Goal: Information Seeking & Learning: Learn about a topic

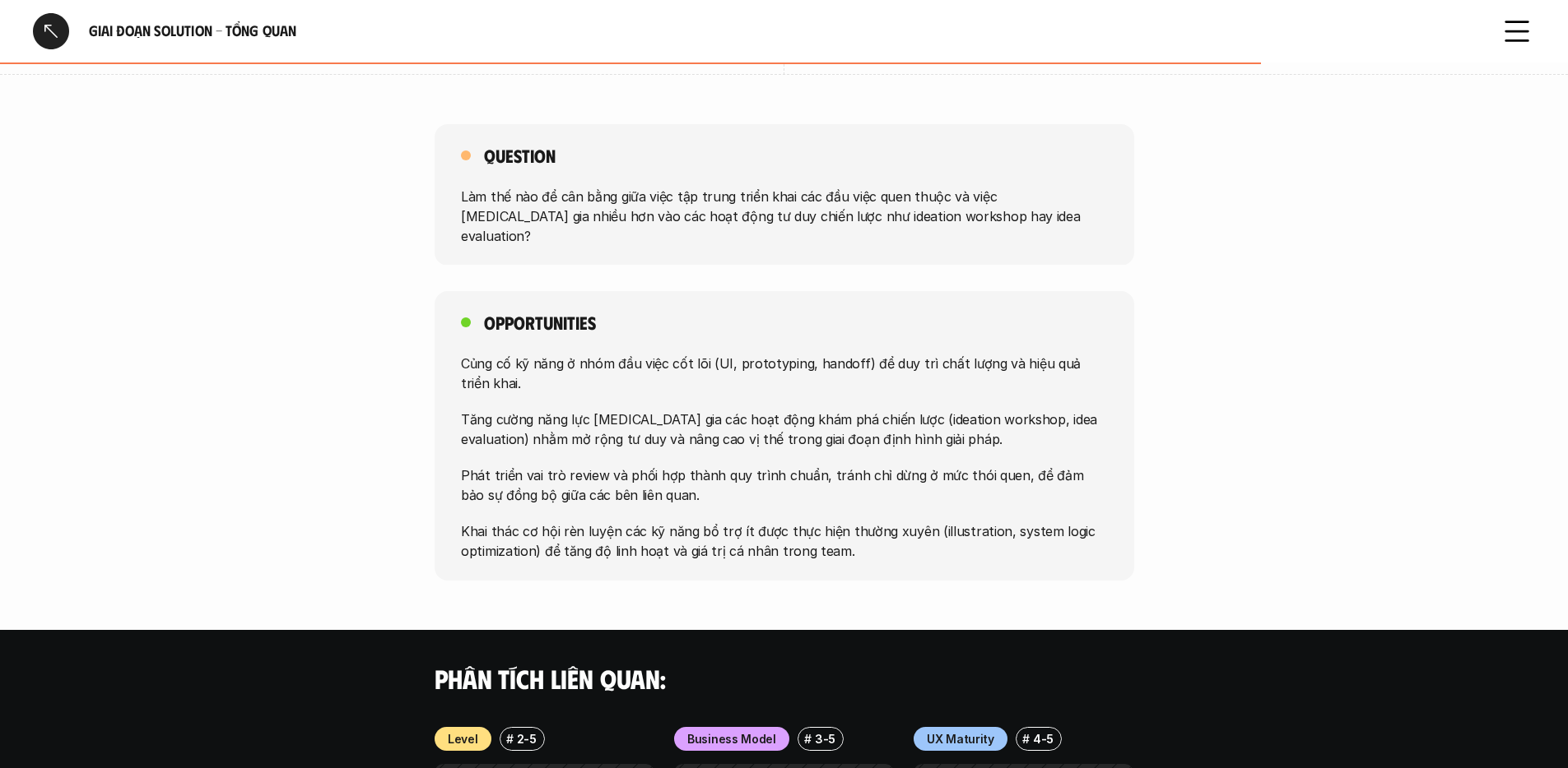
scroll to position [1290, 0]
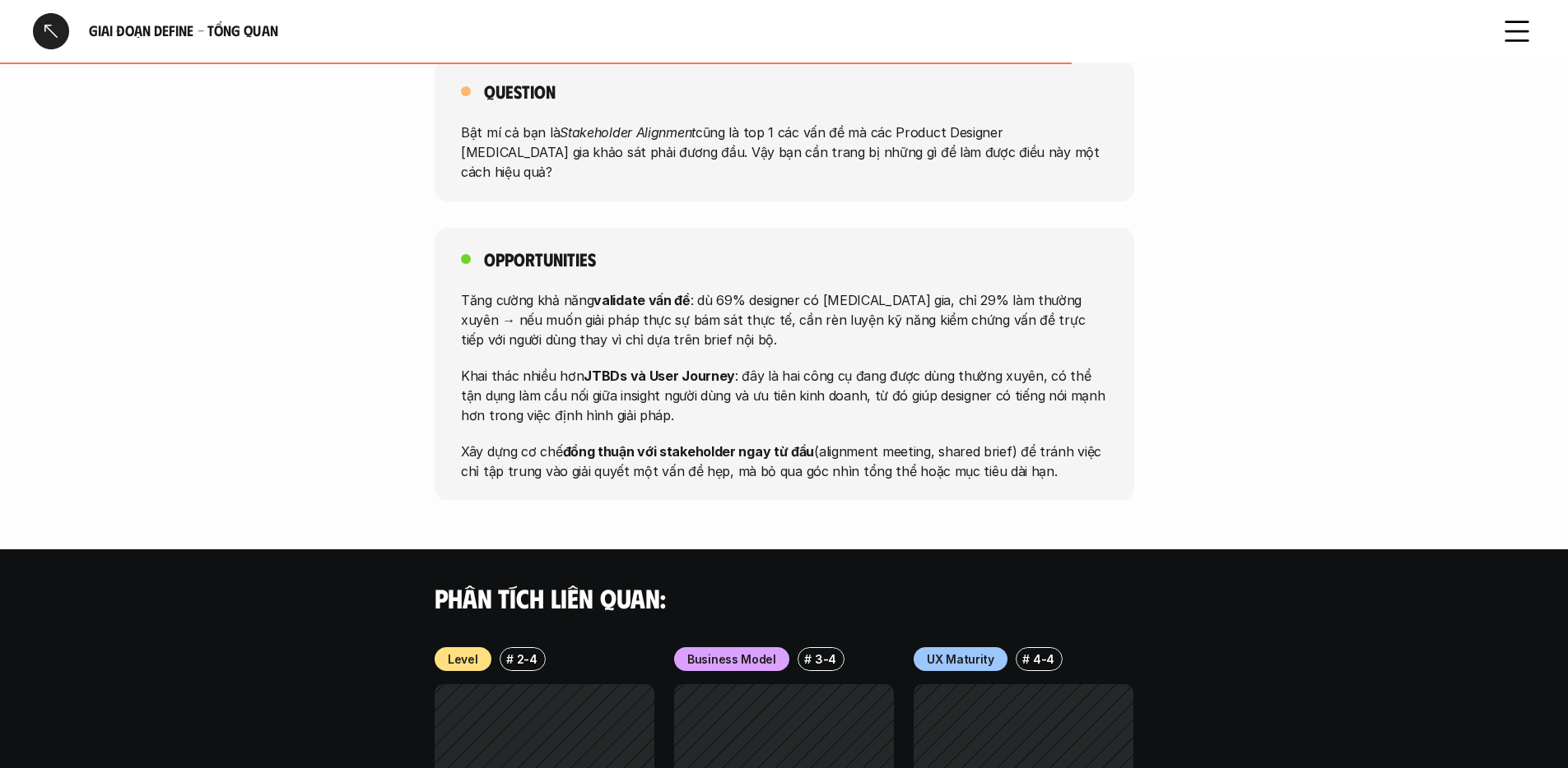
scroll to position [1046, 0]
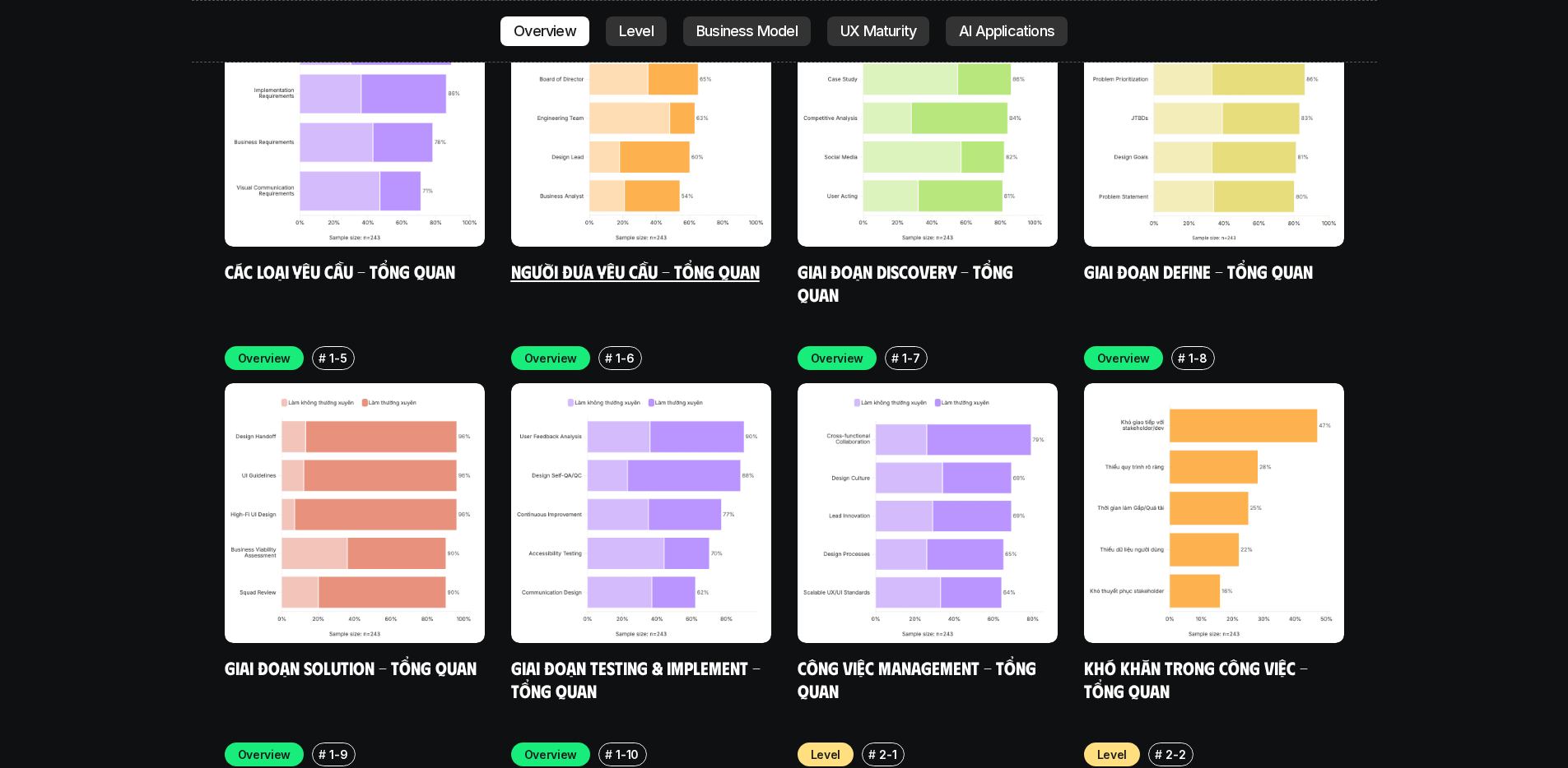
scroll to position [5135, 0]
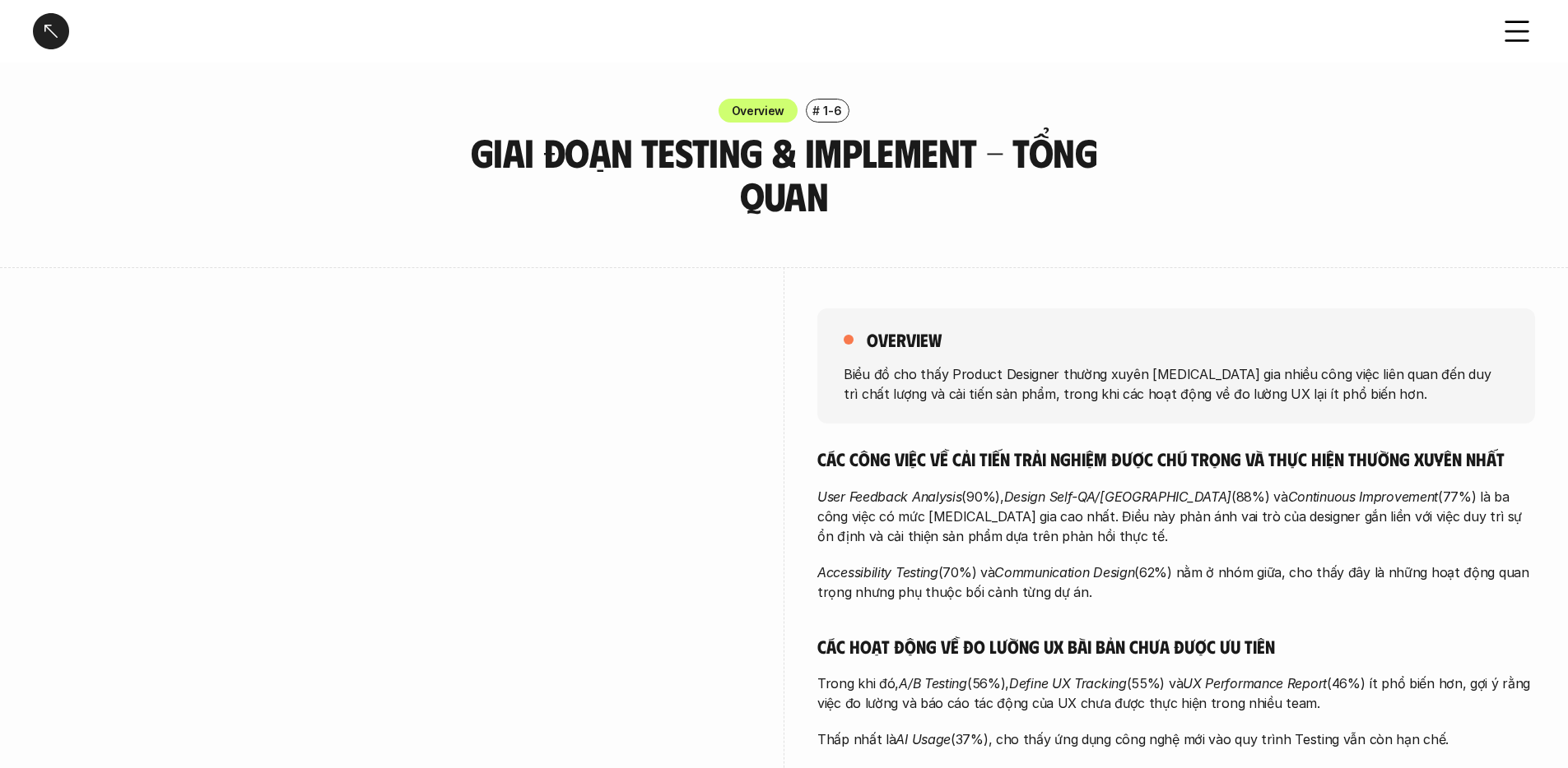
scroll to position [22, 0]
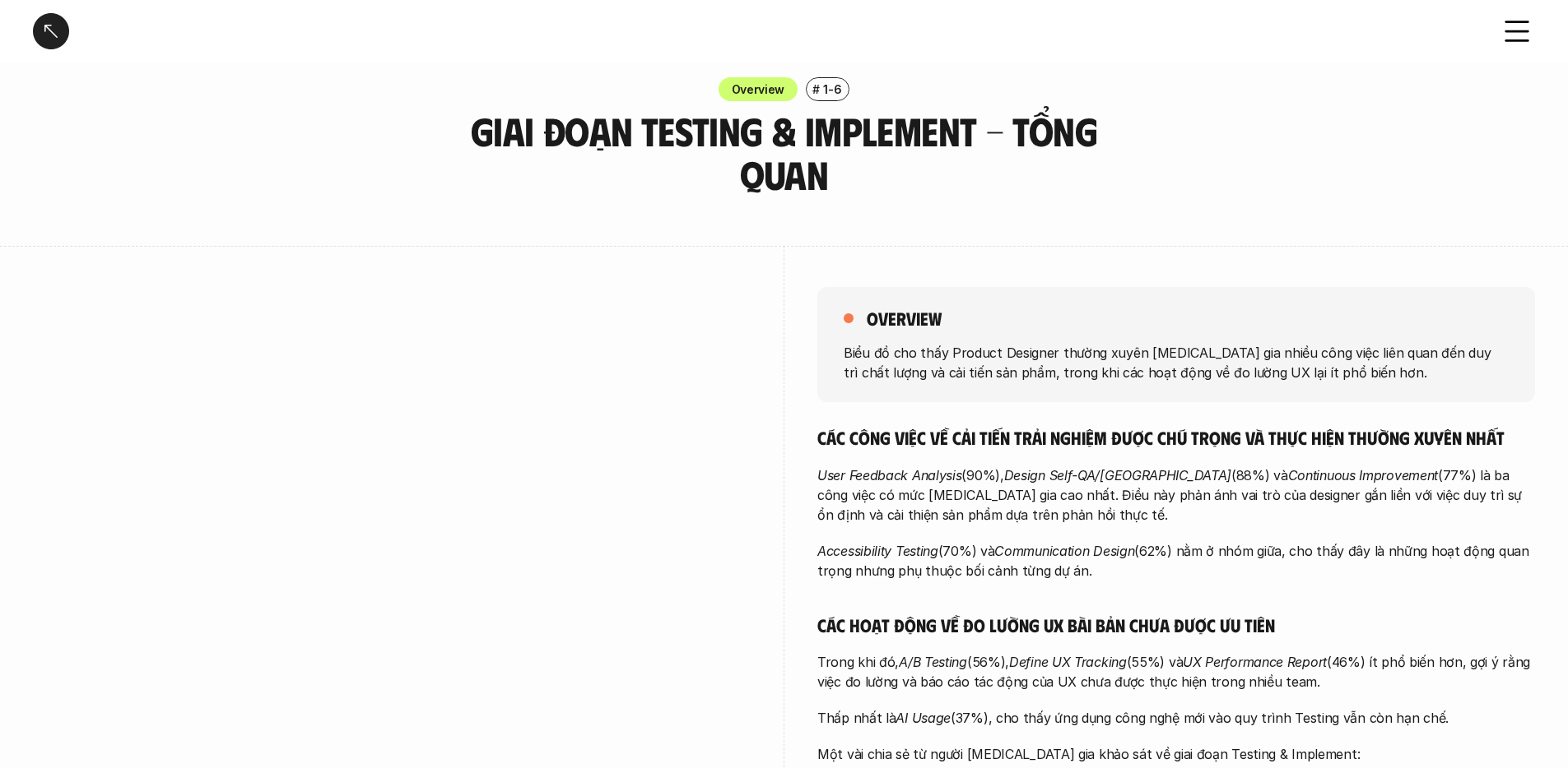
click at [964, 559] on p "Accessibility Testing (70%) và Communication Design (62%) nằm ở nhóm giữa, cho …" at bounding box center [1176, 561] width 718 height 40
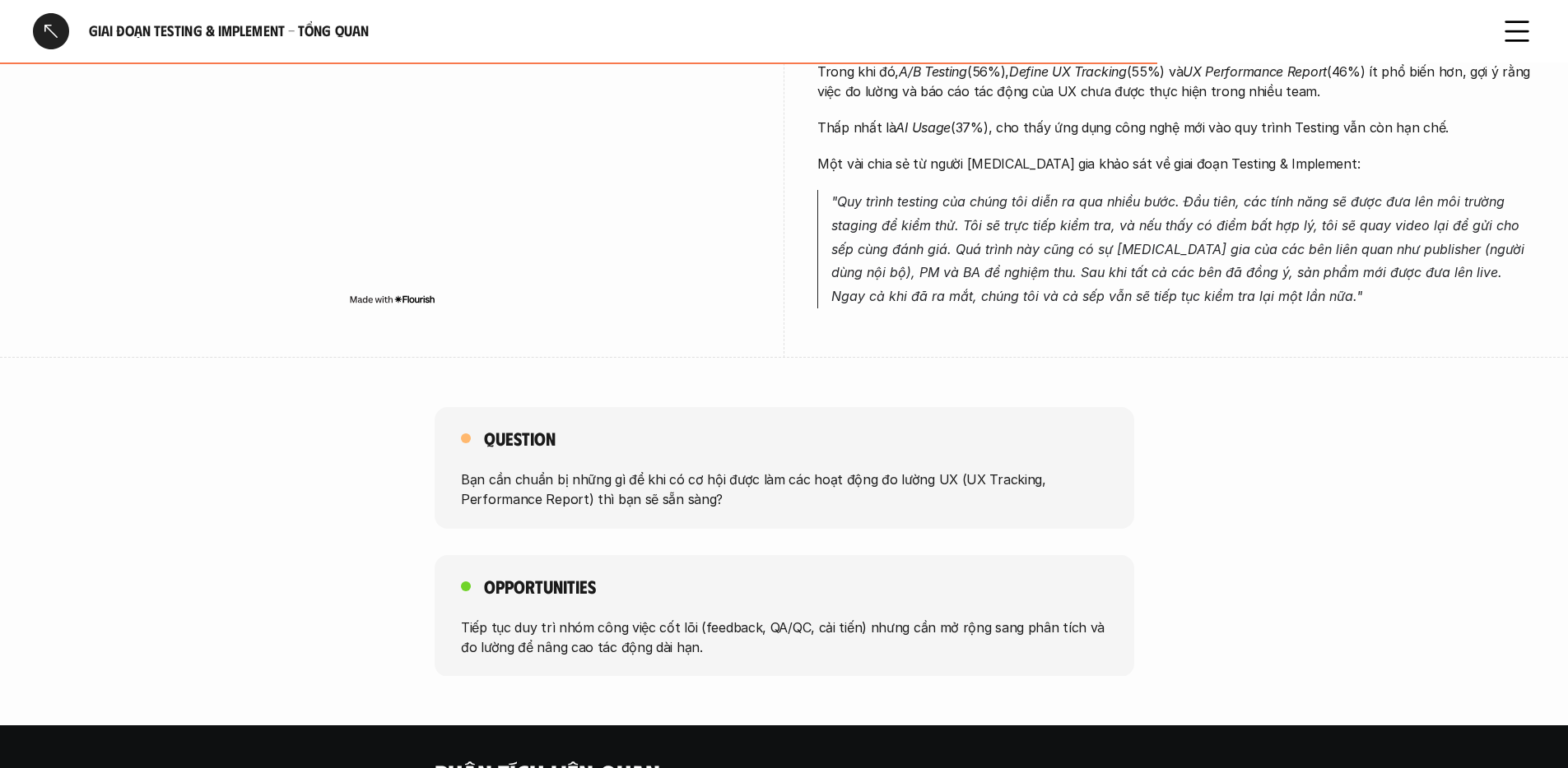
scroll to position [1096, 0]
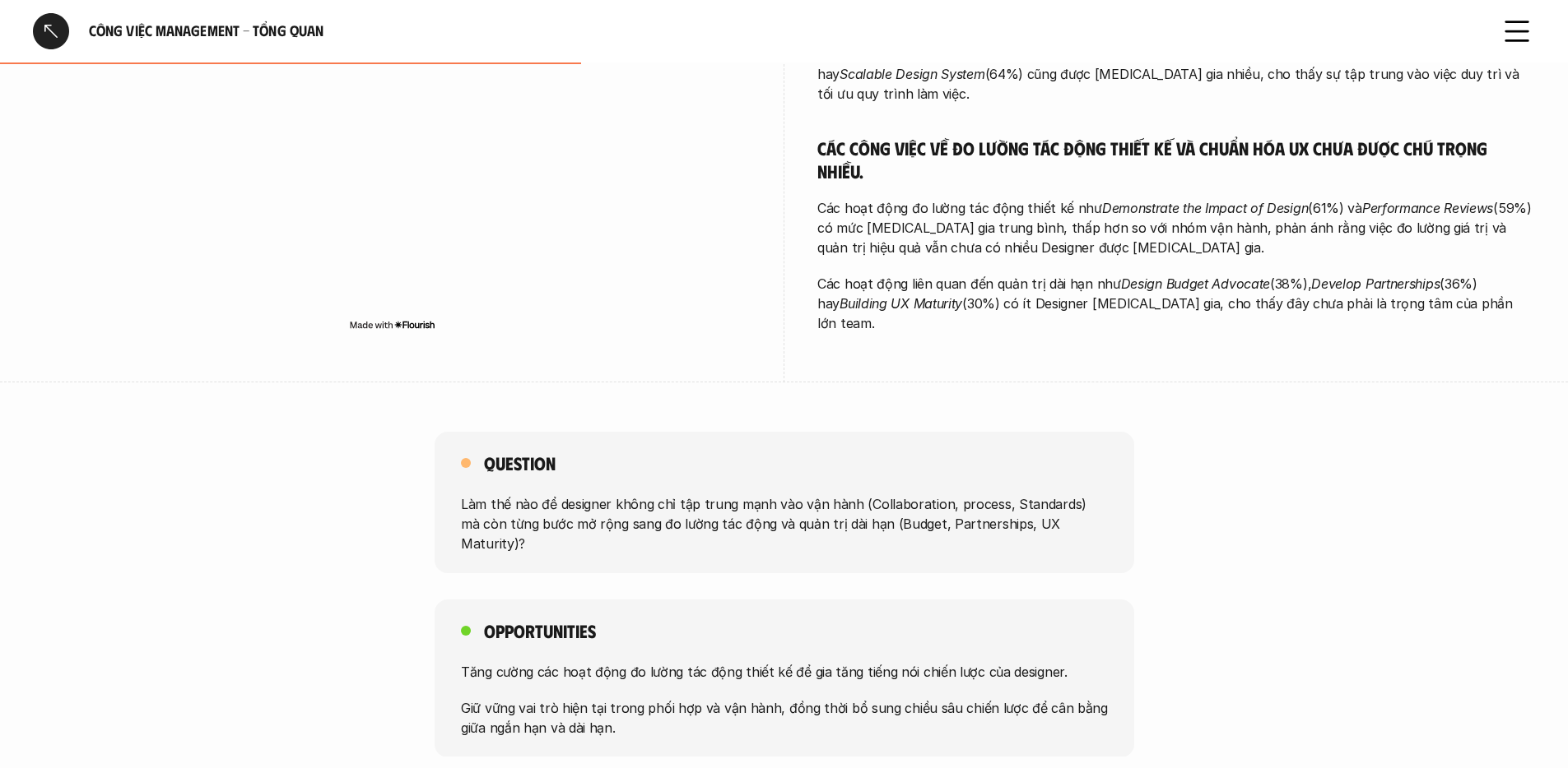
scroll to position [398, 0]
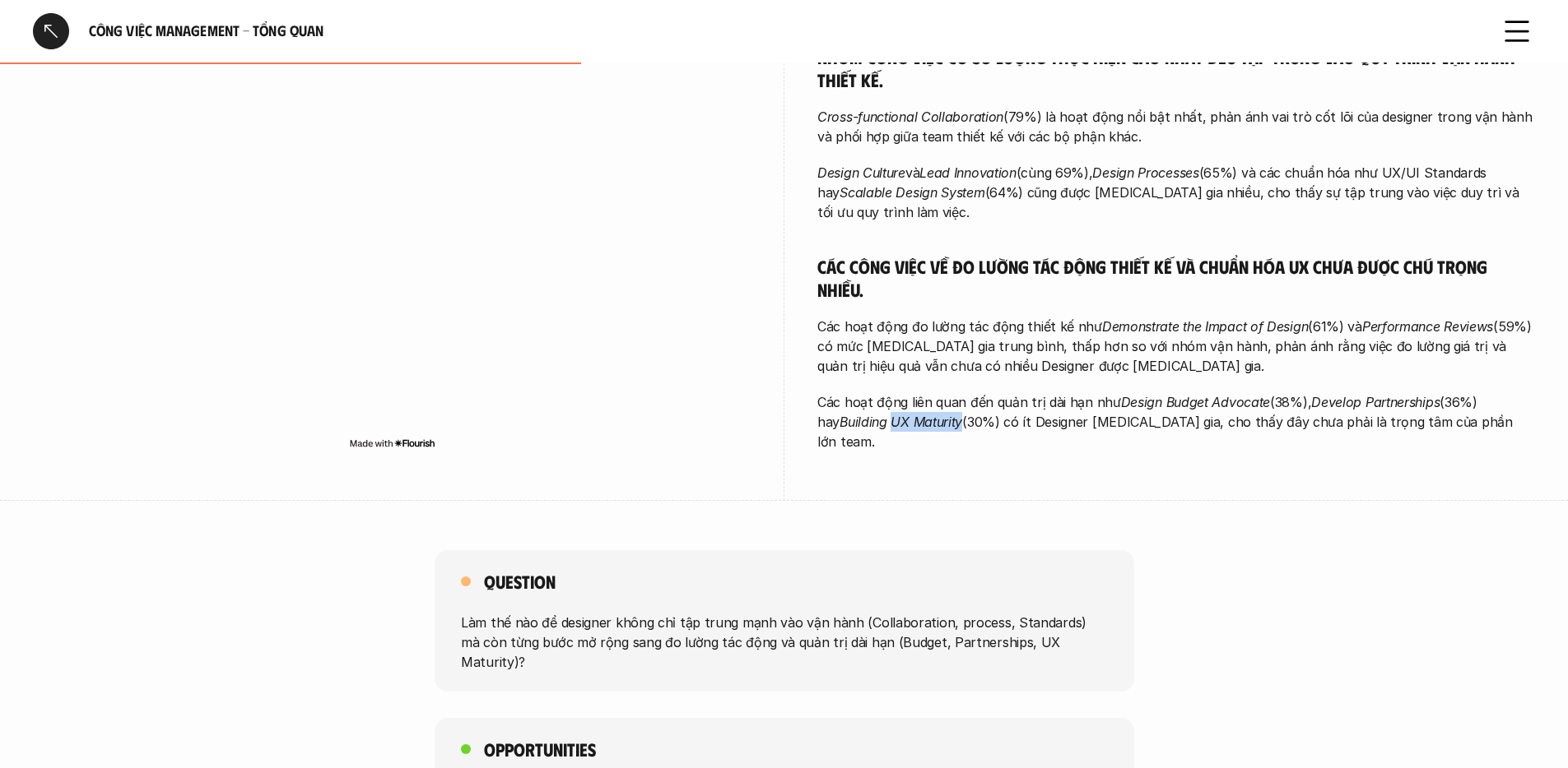
drag, startPoint x: 867, startPoint y: 398, endPoint x: 941, endPoint y: 398, distance: 74.0
click at [941, 398] on p "Các hoạt động liên quan đến quản trị dài hạn như Design Budget Advocate (38%), …" at bounding box center [1176, 421] width 718 height 59
